Goal: Task Accomplishment & Management: Use online tool/utility

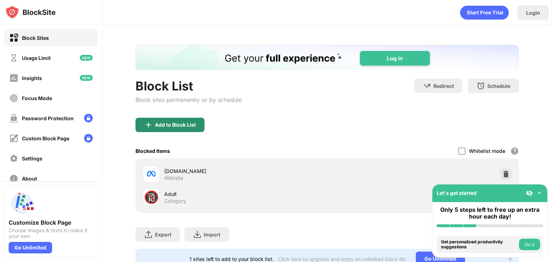
click at [176, 126] on div "Add to Block List" at bounding box center [175, 125] width 41 height 6
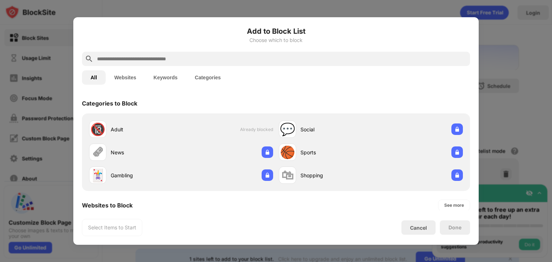
click at [161, 61] on input "text" at bounding box center [281, 59] width 371 height 9
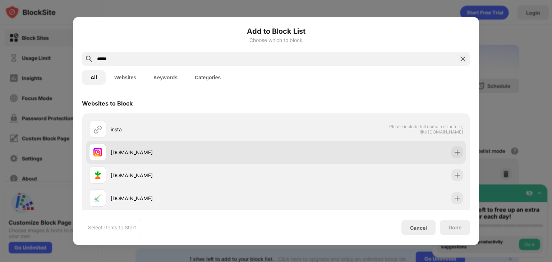
type input "*****"
click at [140, 143] on div "[DOMAIN_NAME]" at bounding box center [275, 152] width 379 height 23
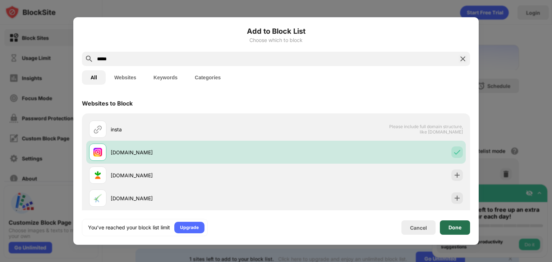
click at [445, 226] on div "Done" at bounding box center [455, 228] width 30 height 14
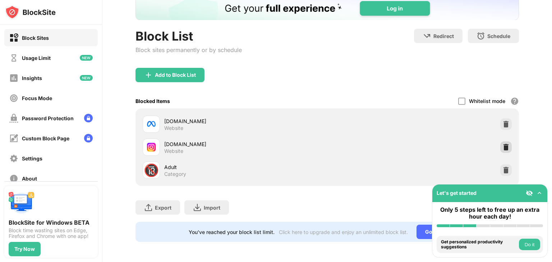
click at [502, 144] on img at bounding box center [505, 147] width 7 height 7
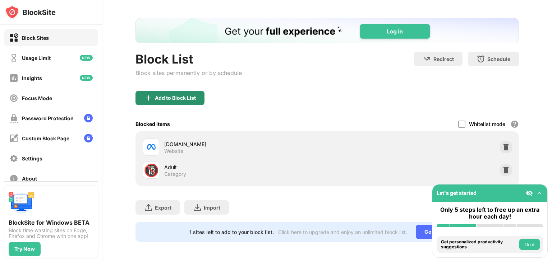
click at [174, 91] on div "Add to Block List" at bounding box center [169, 98] width 69 height 14
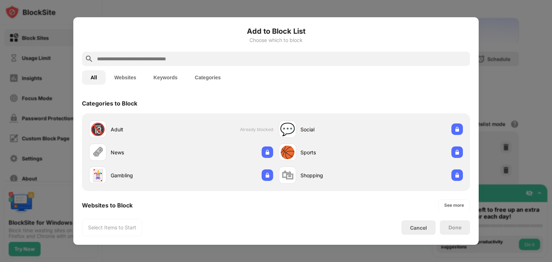
click at [167, 55] on input "text" at bounding box center [281, 59] width 371 height 9
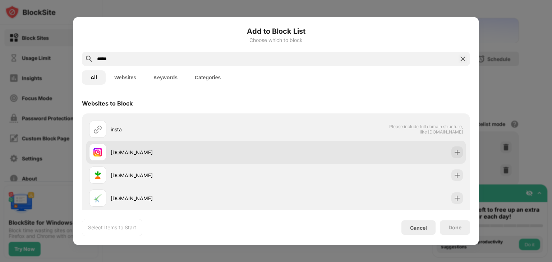
type input "*****"
click at [133, 152] on div "[DOMAIN_NAME]" at bounding box center [193, 153] width 165 height 8
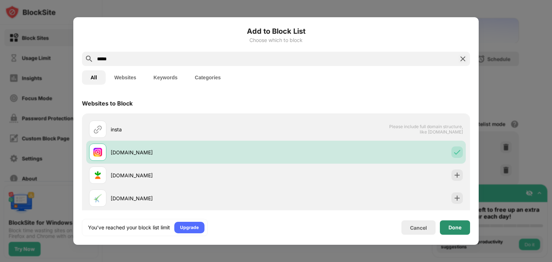
click at [448, 232] on div "Done" at bounding box center [455, 228] width 30 height 14
